Goal: Find specific page/section

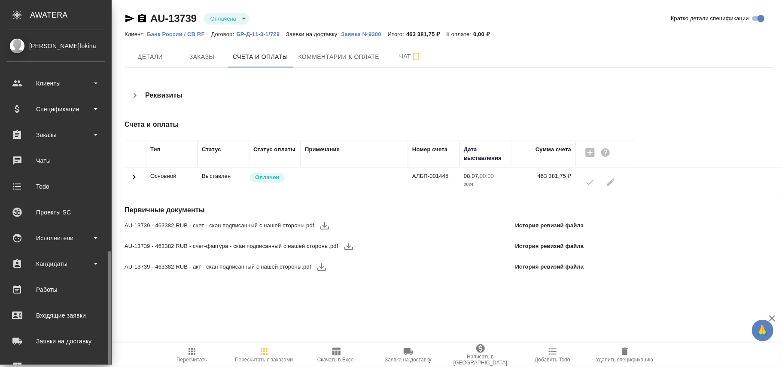
scroll to position [128, 0]
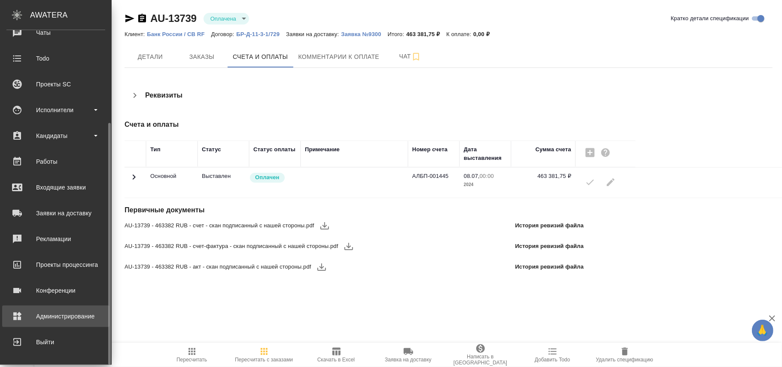
click at [63, 310] on div "Администрирование" at bounding box center [55, 316] width 99 height 13
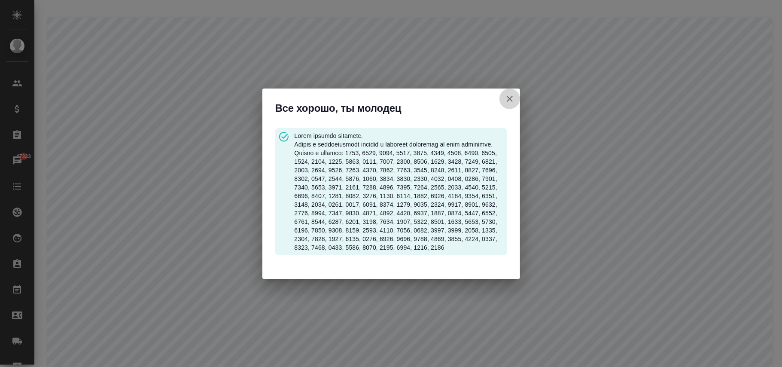
click at [507, 96] on icon "button" at bounding box center [510, 99] width 10 height 10
